Goal: Navigation & Orientation: Go to known website

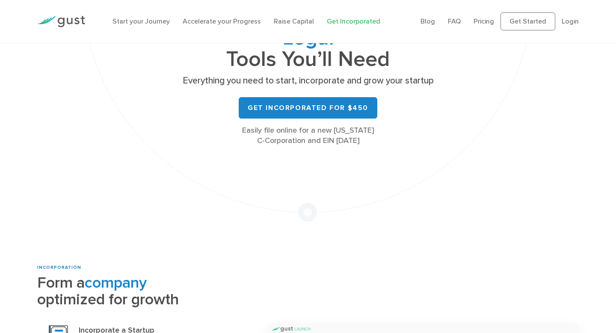
scroll to position [53, 0]
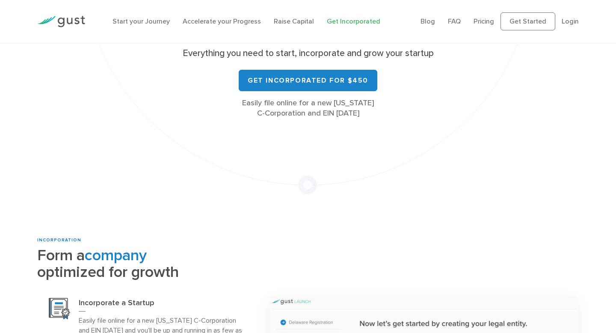
scroll to position [227, 0]
